Goal: Information Seeking & Learning: Find specific fact

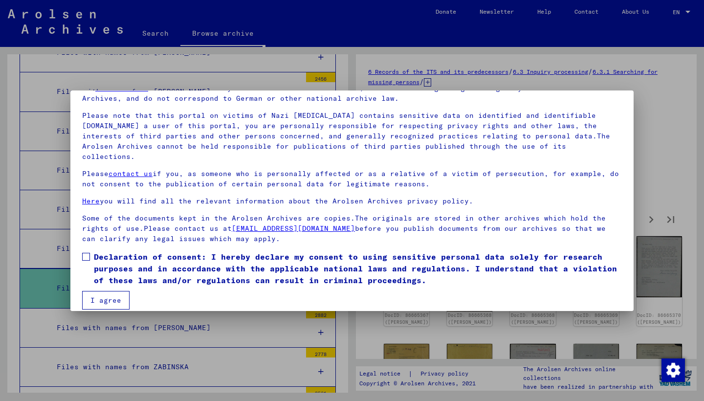
click at [119, 292] on button "I agree" at bounding box center [105, 300] width 47 height 19
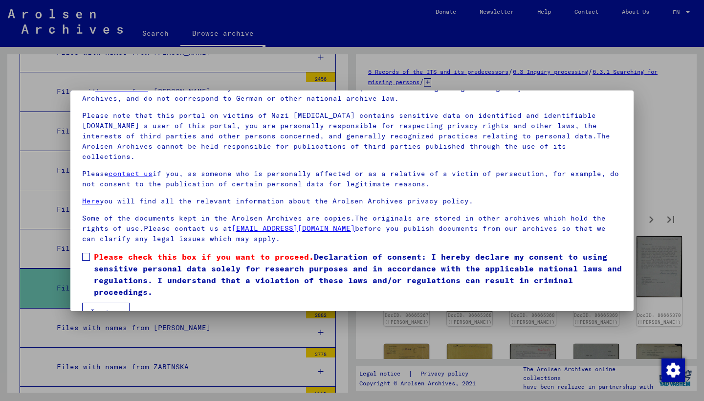
click at [88, 253] on span at bounding box center [86, 257] width 8 height 8
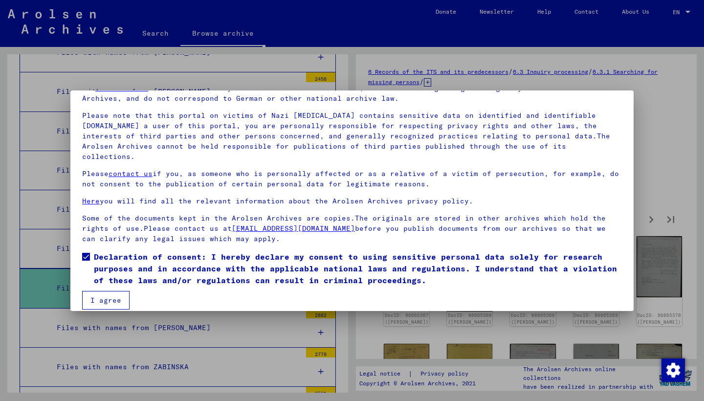
click at [106, 291] on button "I agree" at bounding box center [105, 300] width 47 height 19
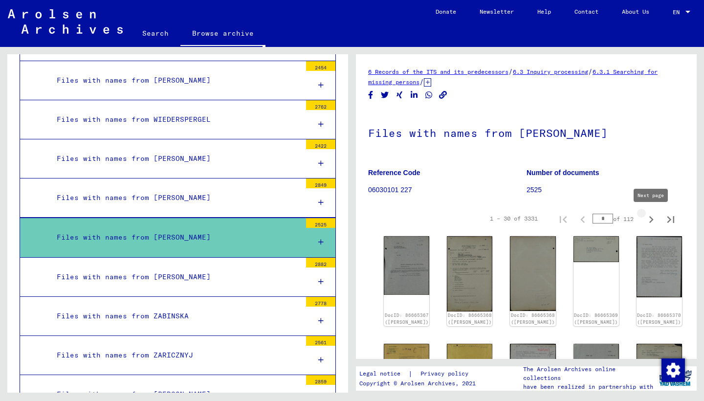
click at [648, 217] on icon "Next page" at bounding box center [651, 220] width 14 height 14
type input "*"
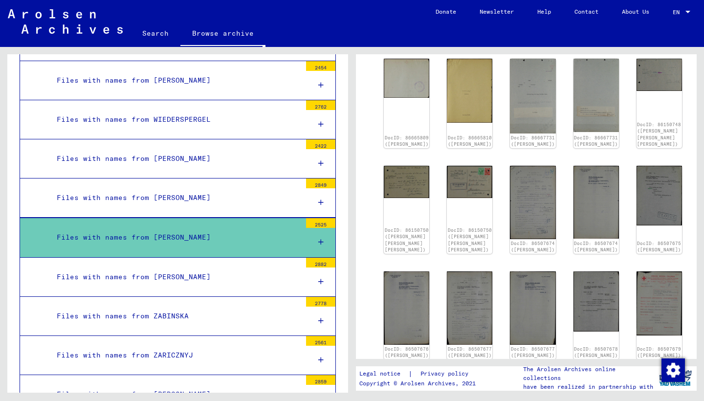
scroll to position [392, 0]
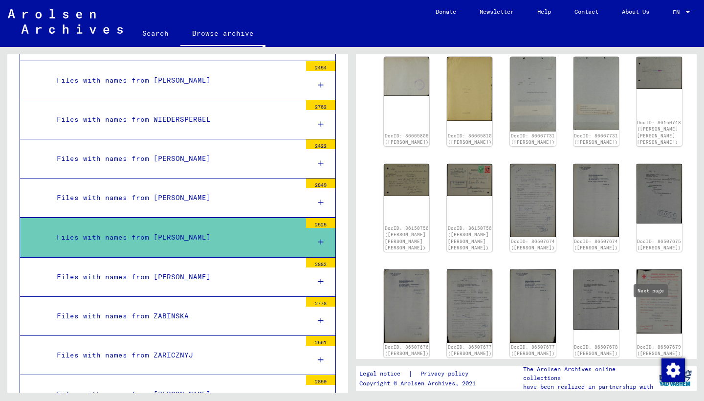
click at [647, 369] on icon "Next page" at bounding box center [651, 376] width 14 height 14
type input "*"
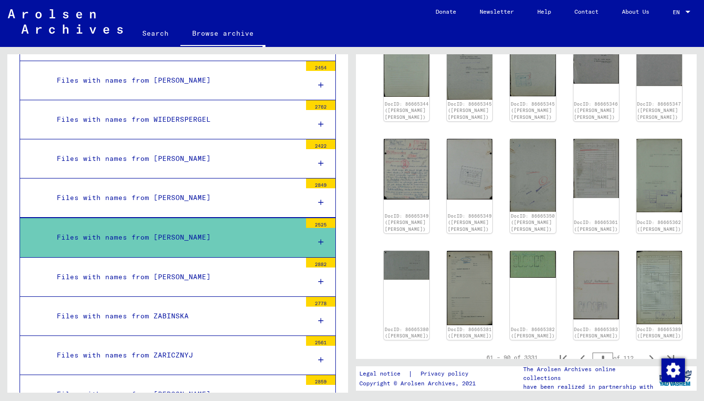
scroll to position [449, 0]
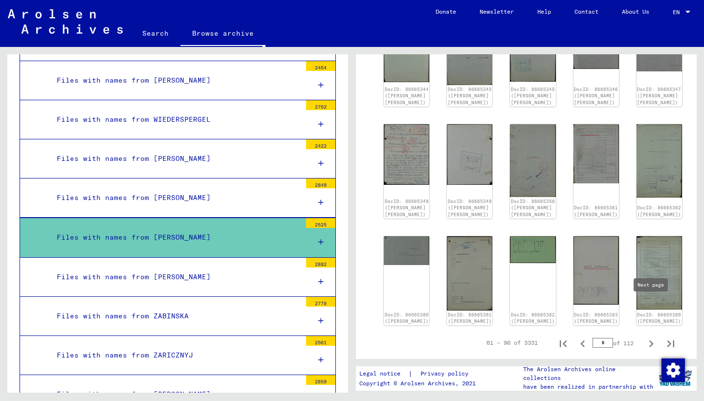
click at [649, 337] on icon "Next page" at bounding box center [651, 344] width 14 height 14
type input "*"
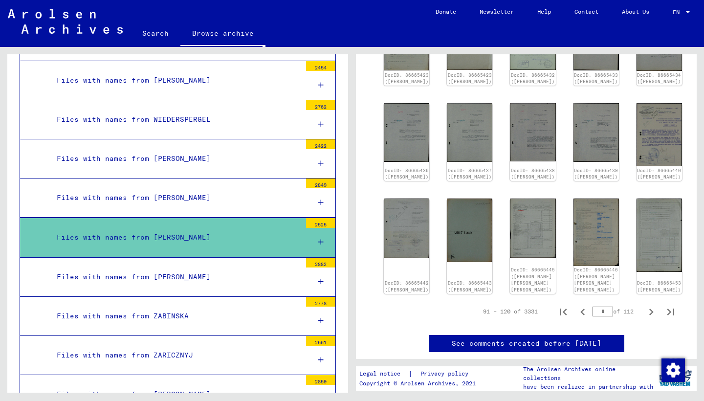
scroll to position [444, 0]
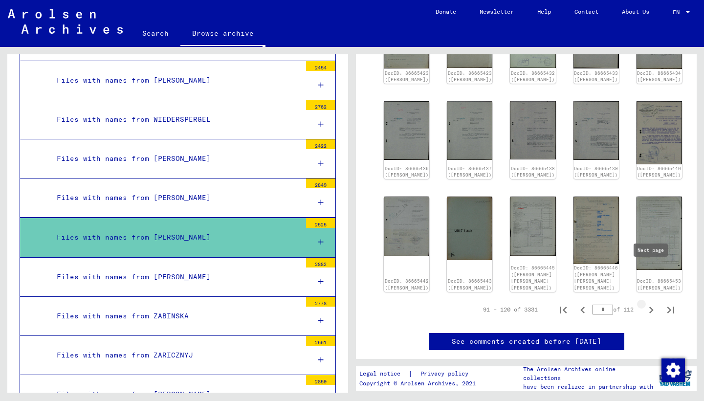
click at [648, 303] on icon "Next page" at bounding box center [651, 310] width 14 height 14
type input "*"
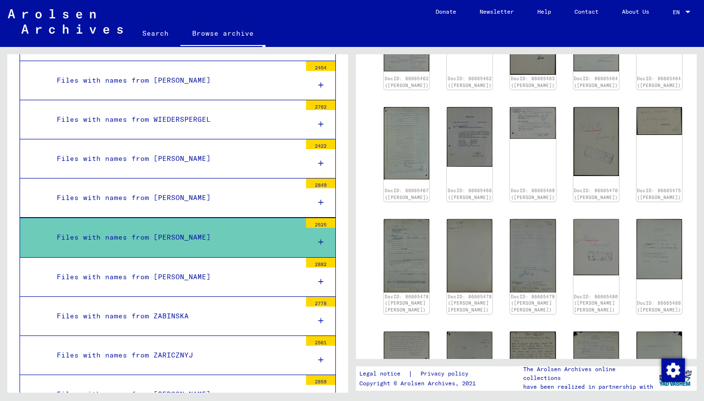
scroll to position [330, 0]
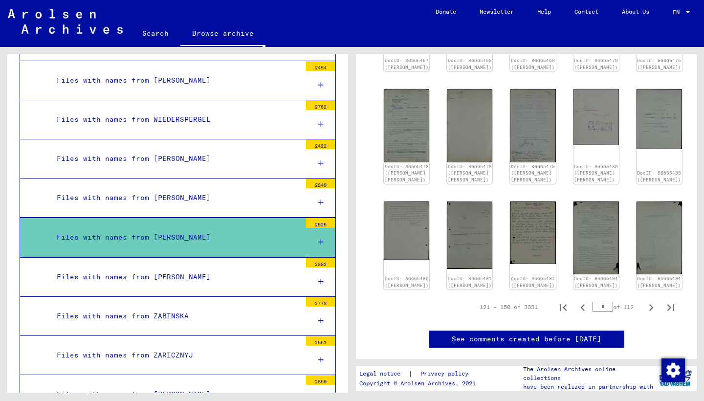
scroll to position [457, 0]
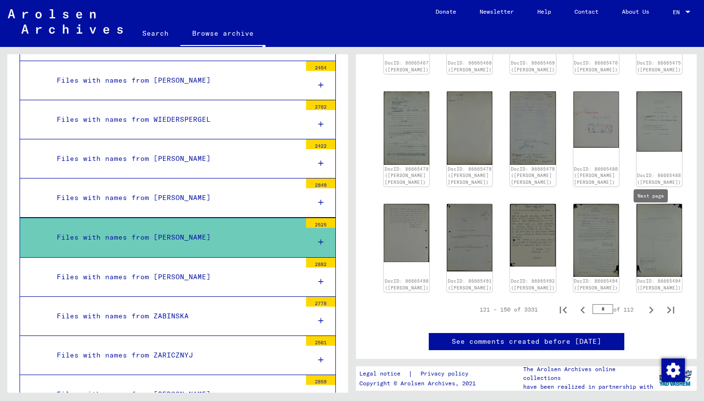
click at [648, 303] on icon "Next page" at bounding box center [651, 310] width 14 height 14
type input "*"
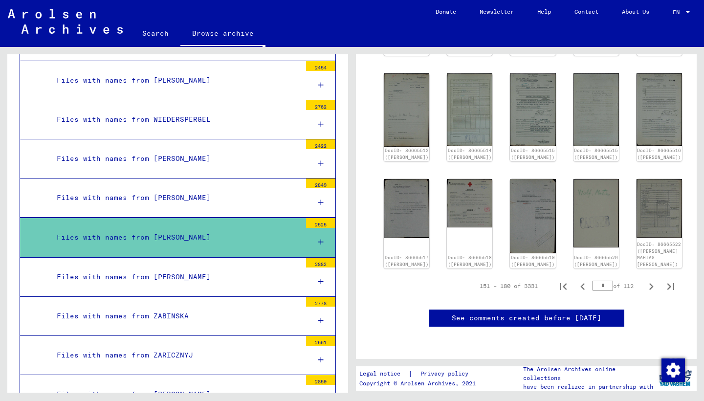
scroll to position [578, 0]
click at [650, 280] on icon "Next page" at bounding box center [651, 287] width 14 height 14
type input "*"
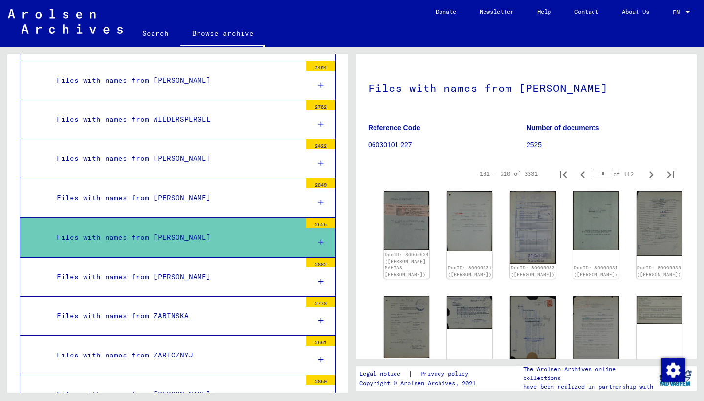
scroll to position [44, 0]
click at [650, 177] on icon "Next page" at bounding box center [651, 175] width 4 height 7
type input "*"
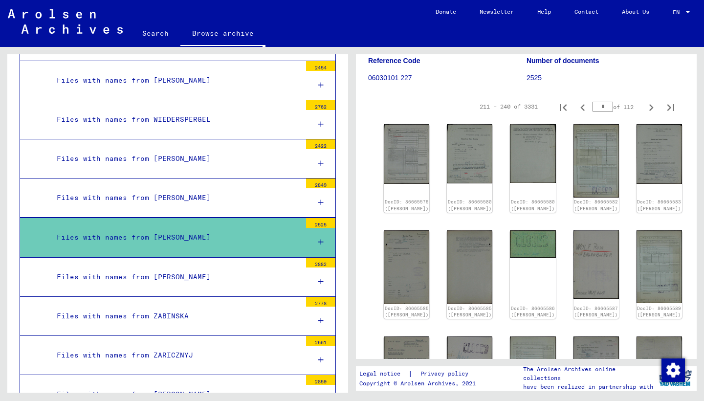
scroll to position [411, 0]
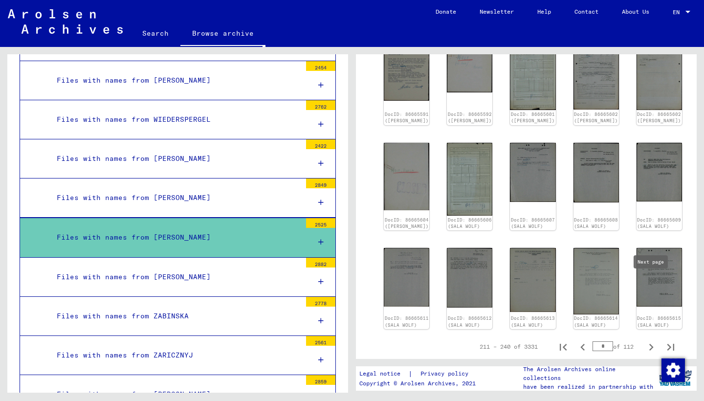
click at [651, 340] on icon "Next page" at bounding box center [651, 347] width 14 height 14
type input "*"
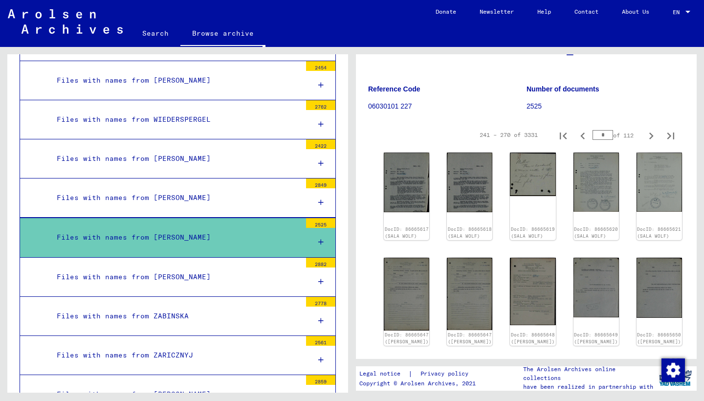
scroll to position [83, 0]
click at [646, 137] on icon "Next page" at bounding box center [651, 136] width 14 height 14
type input "**"
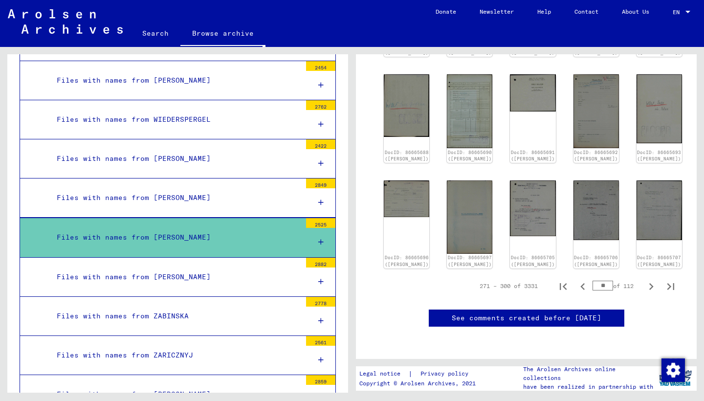
scroll to position [474, 0]
click at [648, 280] on icon "Next page" at bounding box center [651, 287] width 14 height 14
type input "**"
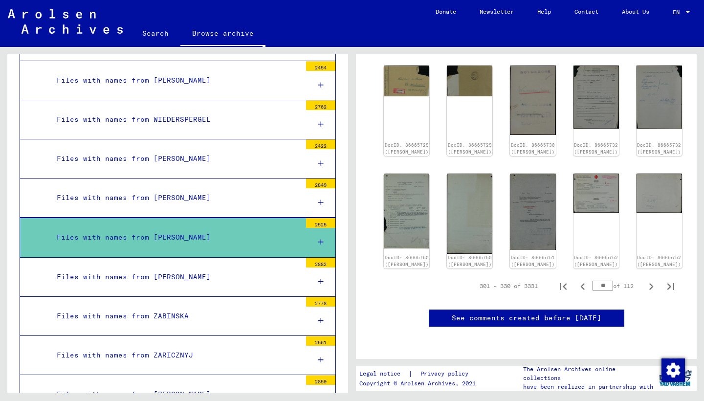
scroll to position [515, 0]
click at [654, 280] on icon "Next page" at bounding box center [651, 287] width 14 height 14
type input "**"
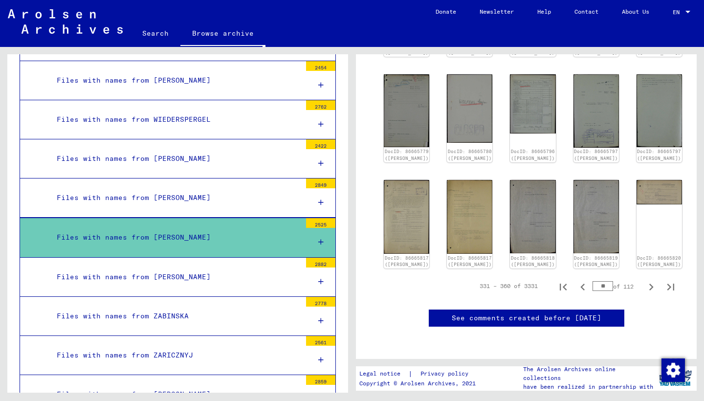
scroll to position [773, 0]
